Goal: Transaction & Acquisition: Book appointment/travel/reservation

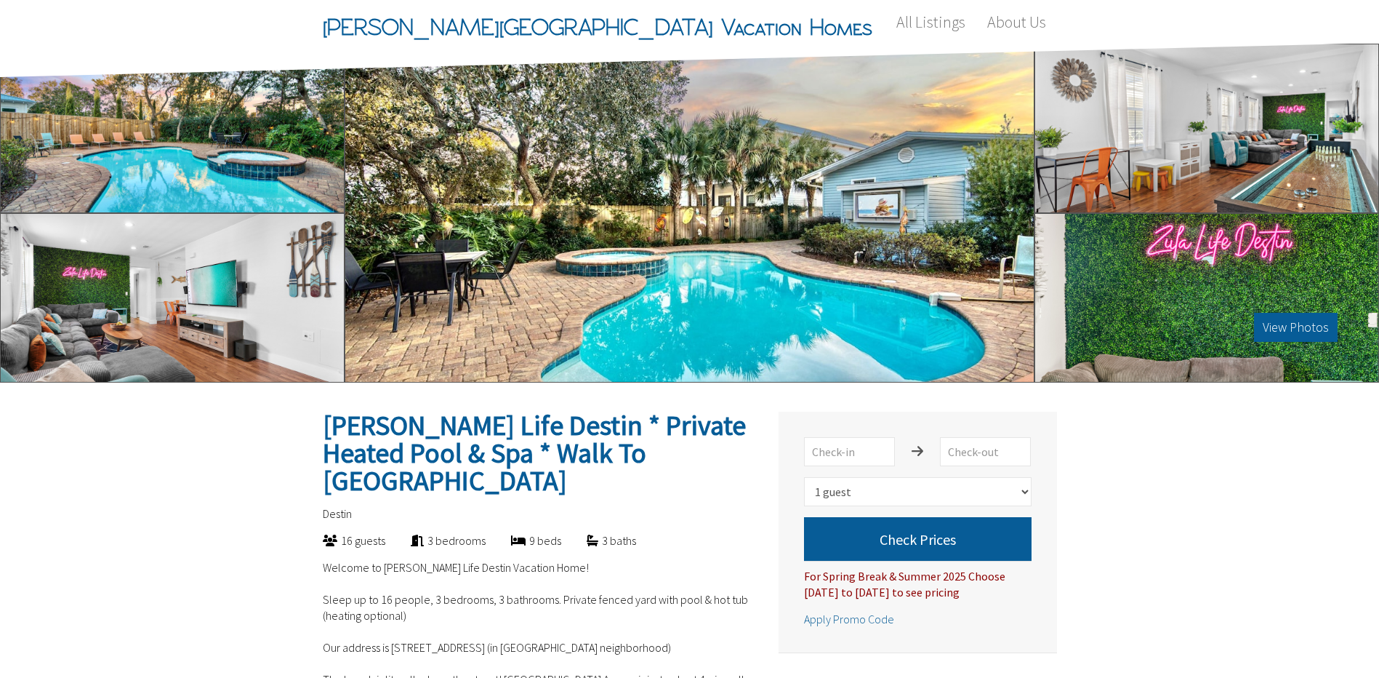
select select "1"
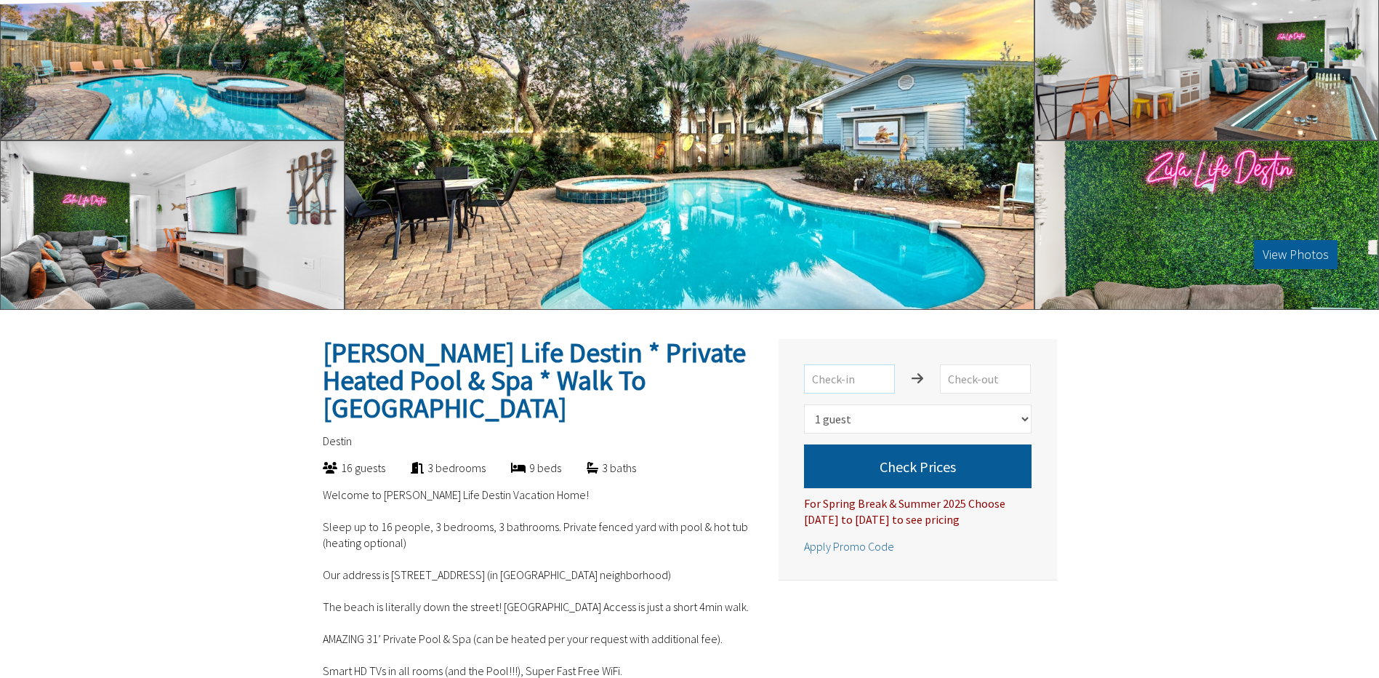
click at [885, 382] on input "text" at bounding box center [849, 378] width 91 height 29
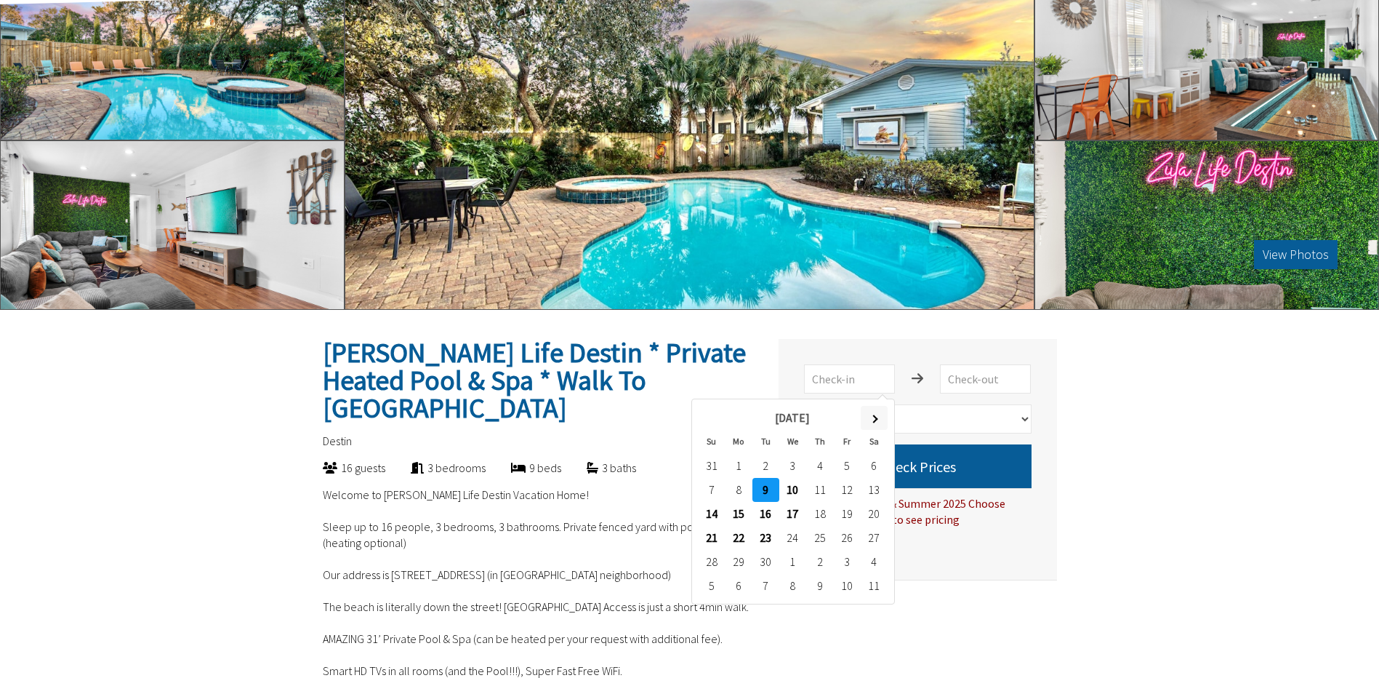
click at [875, 417] on span at bounding box center [874, 418] width 8 height 8
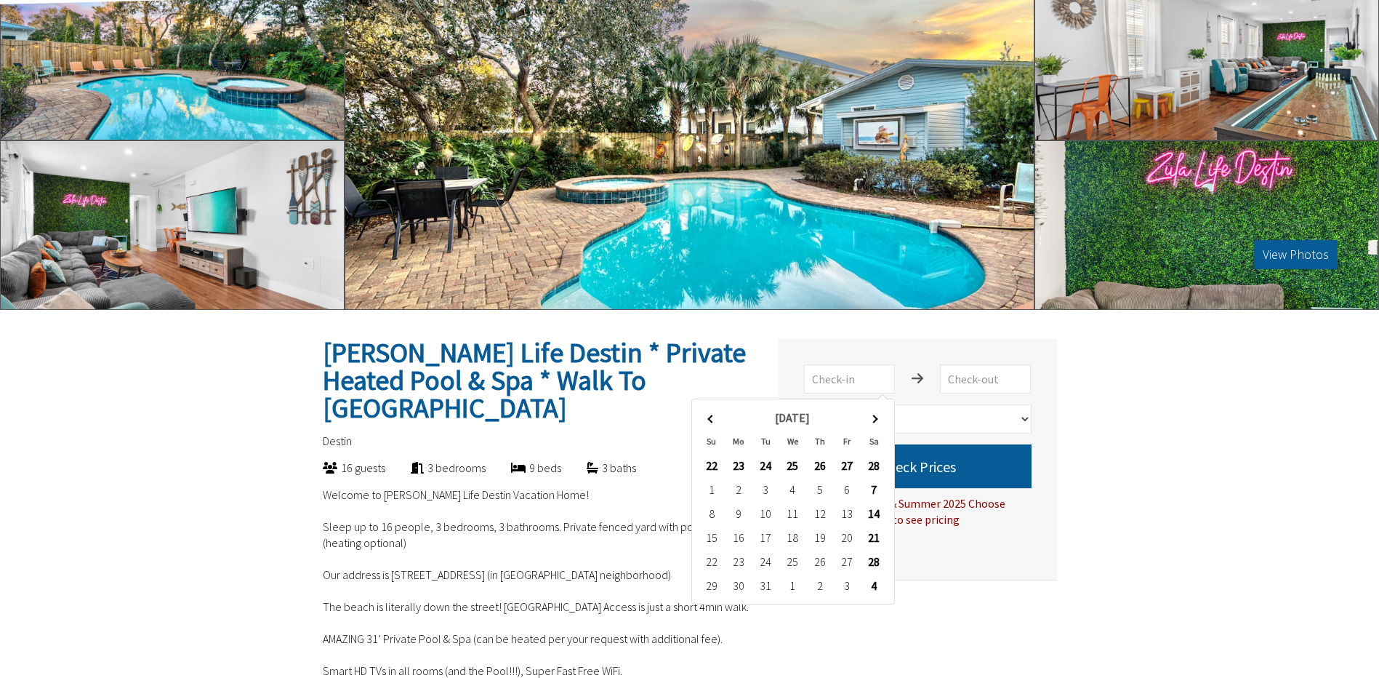
click at [875, 417] on span at bounding box center [874, 418] width 8 height 8
type input "[DATE]"
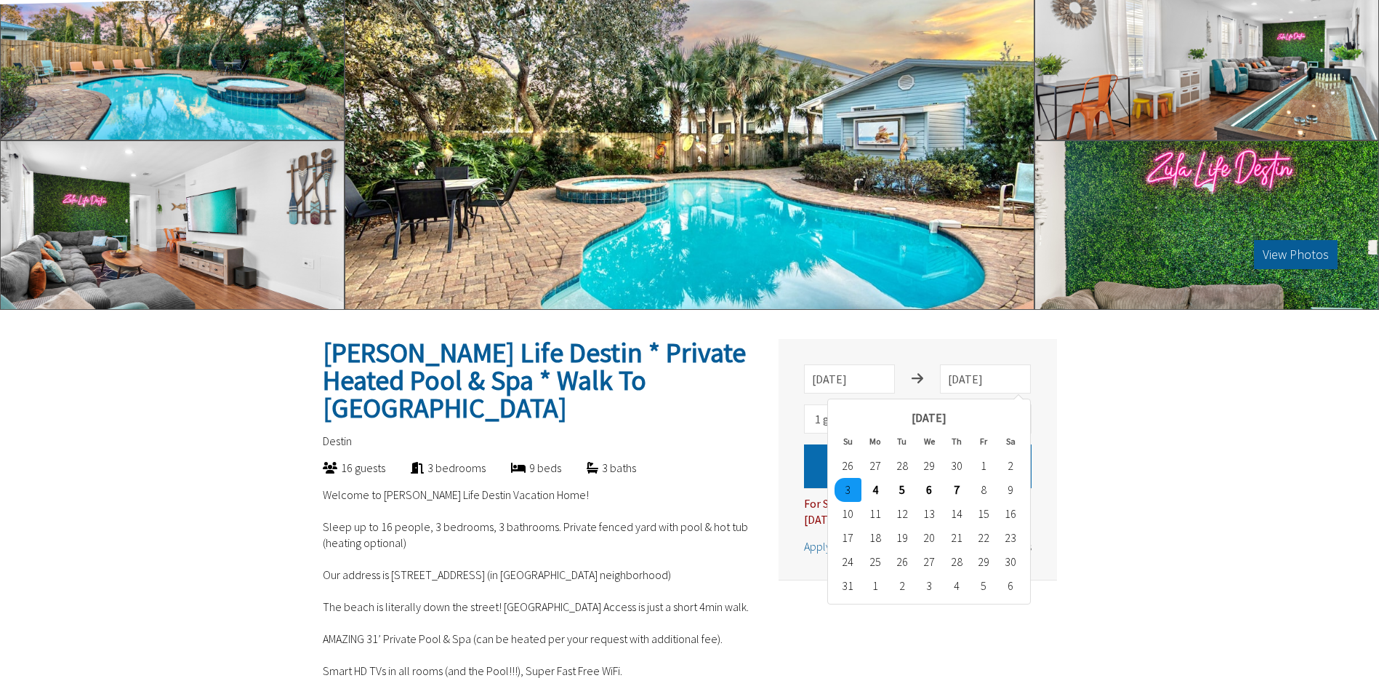
type input "[DATE]"
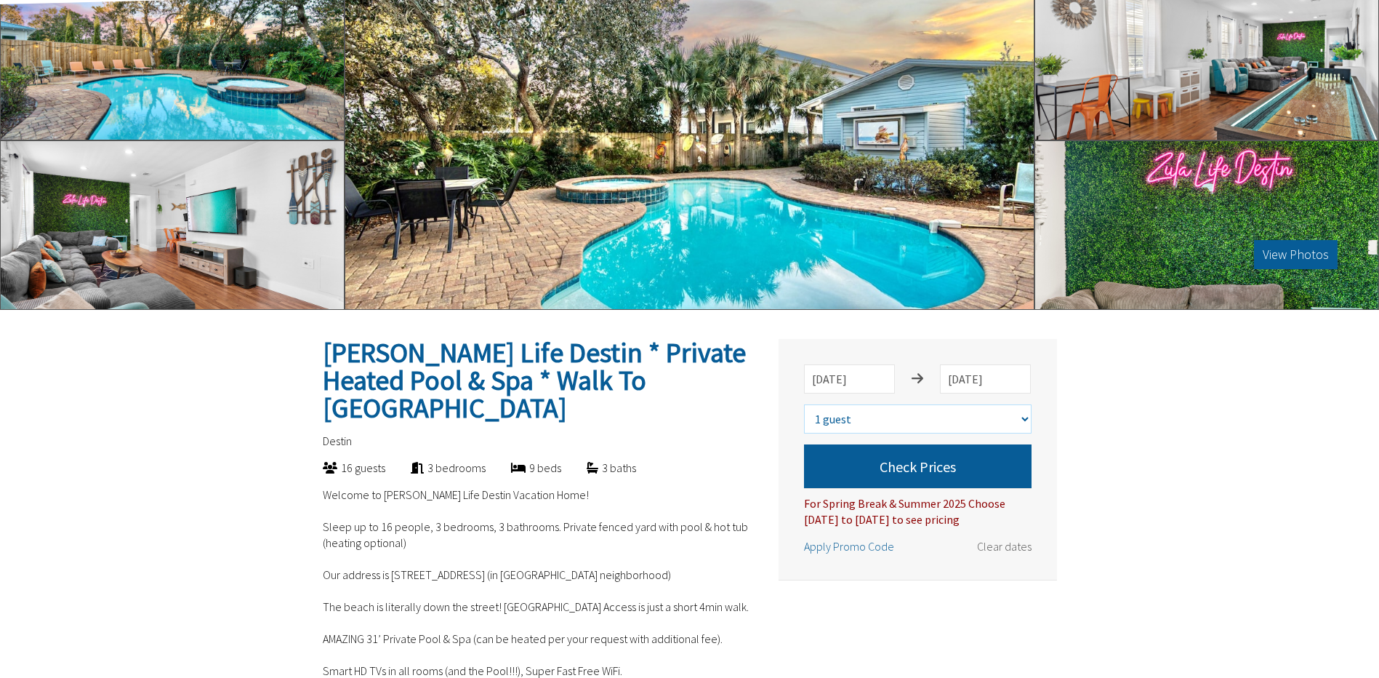
click at [882, 424] on select "Select number of guests 1 guest 2 guests 3 guests 4 guests 5 guests 6 guests 7 …" at bounding box center [918, 418] width 228 height 29
select select "3"
click at [804, 404] on select "Select number of guests 1 guest 2 guests 3 guests 4 guests 5 guests 6 guests 7 …" at bounding box center [918, 418] width 228 height 29
click at [931, 462] on button "Check Prices" at bounding box center [918, 466] width 228 height 44
